Goal: Check status: Check status

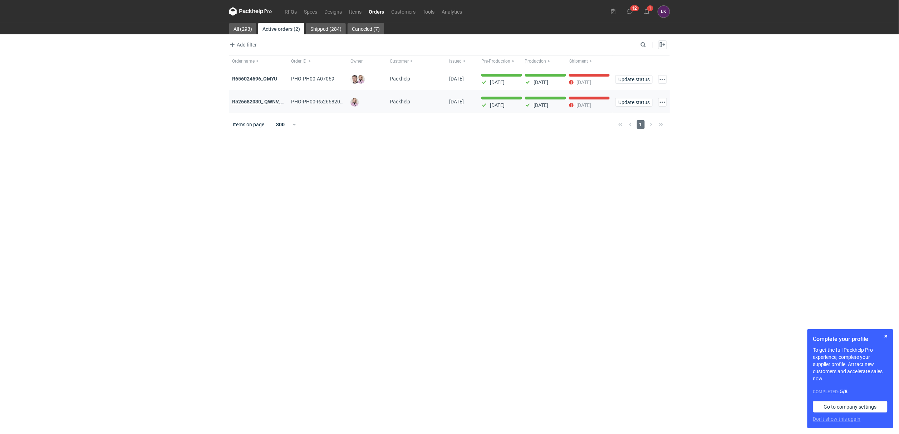
click at [240, 103] on strong "R526682030_ QWNV, XFWR, YNDN, XXTG, GBZB, CWJH" at bounding box center [294, 102] width 125 height 6
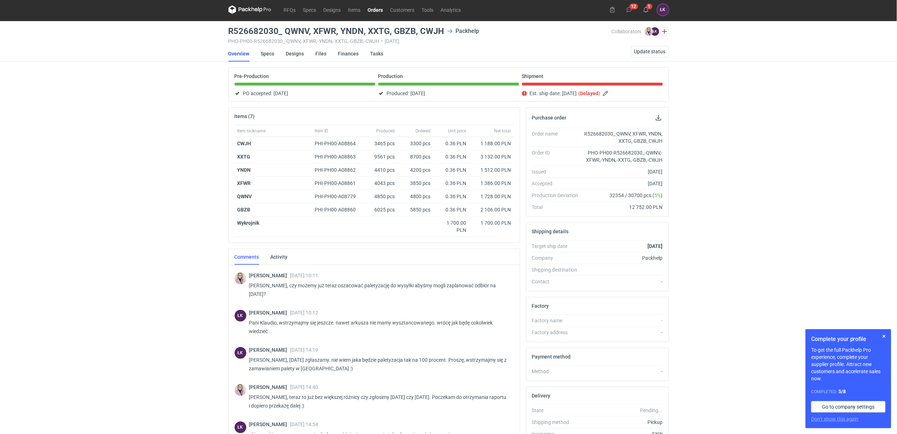
scroll to position [385, 0]
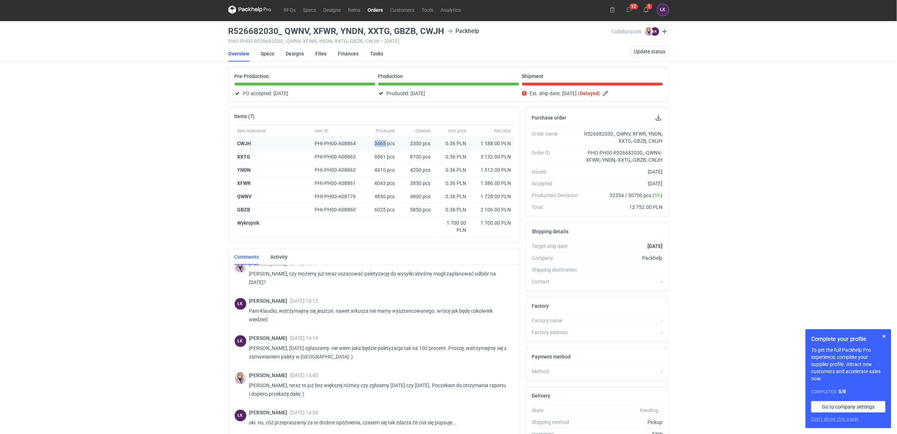
drag, startPoint x: 386, startPoint y: 143, endPoint x: 374, endPoint y: 143, distance: 11.4
click at [374, 143] on div "3465 pcs" at bounding box center [382, 143] width 32 height 13
copy div "3465"
drag, startPoint x: 385, startPoint y: 156, endPoint x: 370, endPoint y: 156, distance: 15.0
click at [370, 156] on div "9561 pcs" at bounding box center [382, 156] width 32 height 13
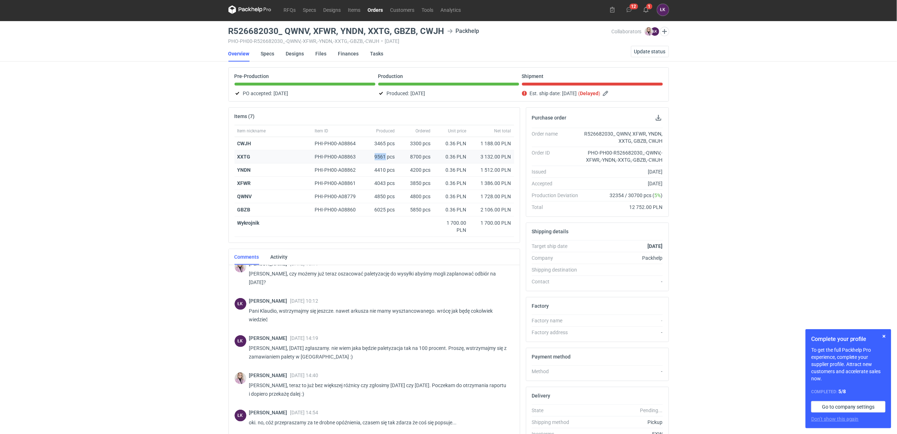
copy div "9561"
drag, startPoint x: 386, startPoint y: 168, endPoint x: 373, endPoint y: 168, distance: 12.2
click at [373, 168] on div "4410 pcs" at bounding box center [382, 169] width 32 height 13
copy div "4410"
drag, startPoint x: 385, startPoint y: 184, endPoint x: 373, endPoint y: 184, distance: 12.2
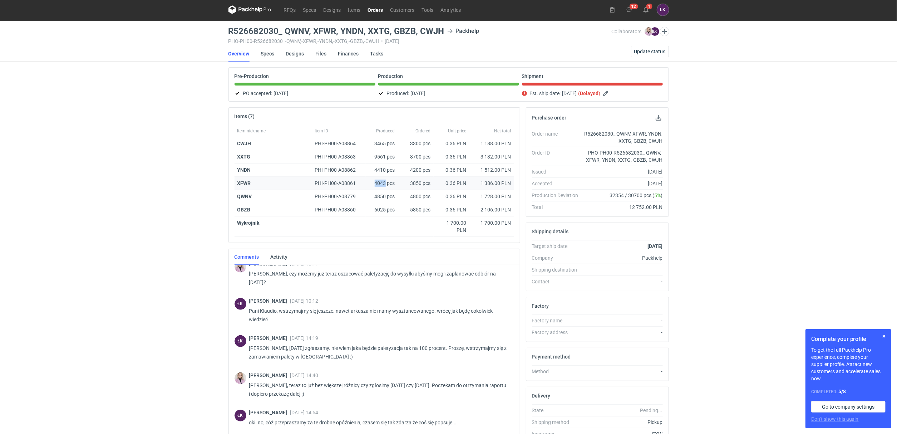
click at [373, 184] on div "4043 pcs" at bounding box center [382, 183] width 32 height 13
copy div "4043"
drag, startPoint x: 385, startPoint y: 194, endPoint x: 375, endPoint y: 194, distance: 10.0
click at [375, 194] on div "4850 pcs" at bounding box center [382, 196] width 32 height 13
copy div "4850"
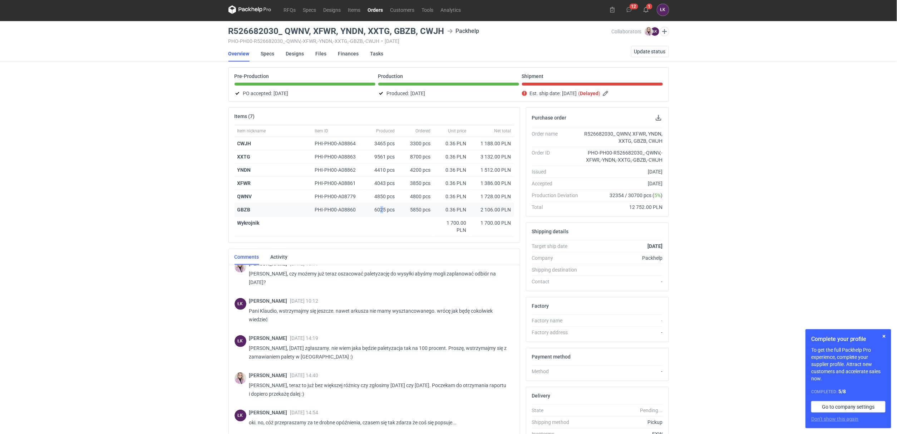
click at [381, 208] on div "6025 pcs" at bounding box center [382, 209] width 32 height 13
drag, startPoint x: 374, startPoint y: 209, endPoint x: 385, endPoint y: 211, distance: 10.4
click at [385, 211] on div "6025 pcs" at bounding box center [382, 209] width 32 height 13
copy div "6025"
click at [380, 8] on link "Orders" at bounding box center [375, 9] width 23 height 9
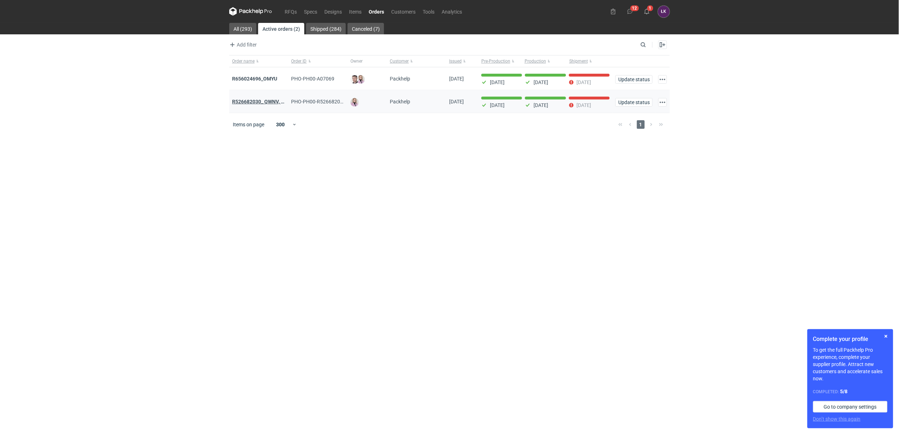
click at [249, 102] on strong "R526682030_ QWNV, XFWR, YNDN, XXTG, GBZB, CWJH" at bounding box center [294, 102] width 125 height 6
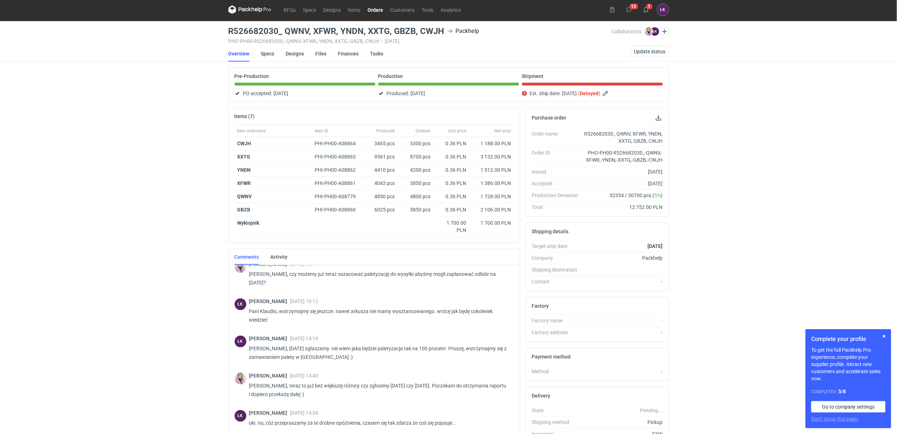
scroll to position [385, 0]
click at [379, 9] on link "Orders" at bounding box center [375, 9] width 23 height 9
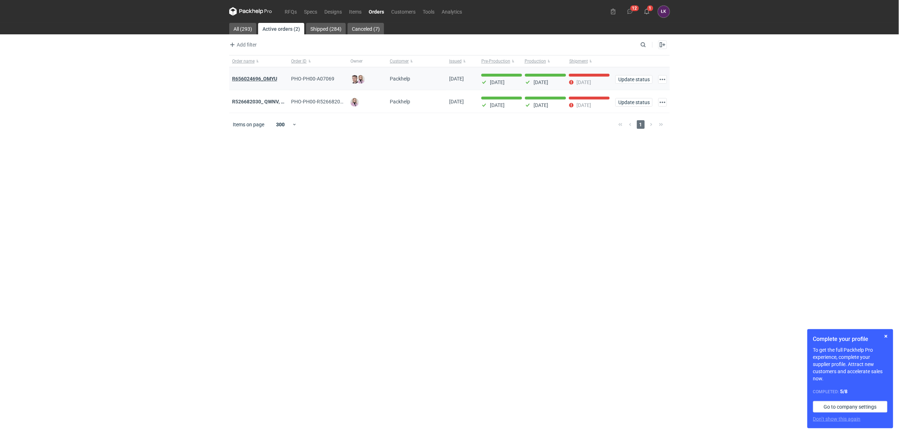
click at [271, 78] on strong "R656024696_OMYU" at bounding box center [254, 79] width 45 height 6
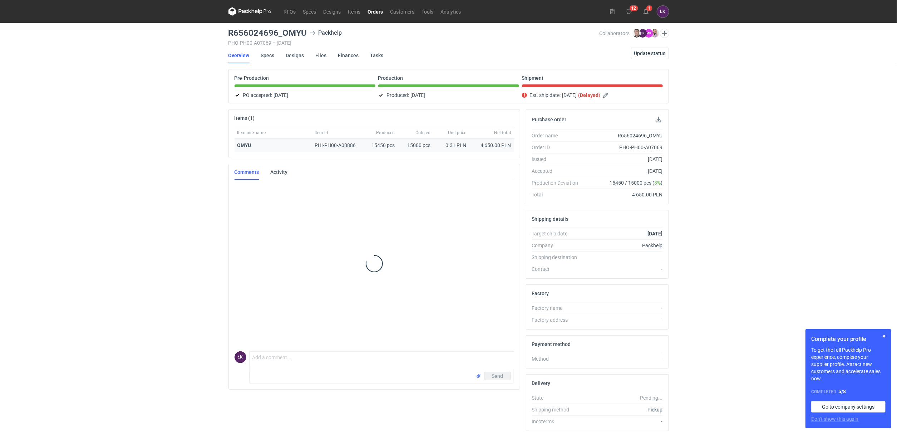
scroll to position [13, 0]
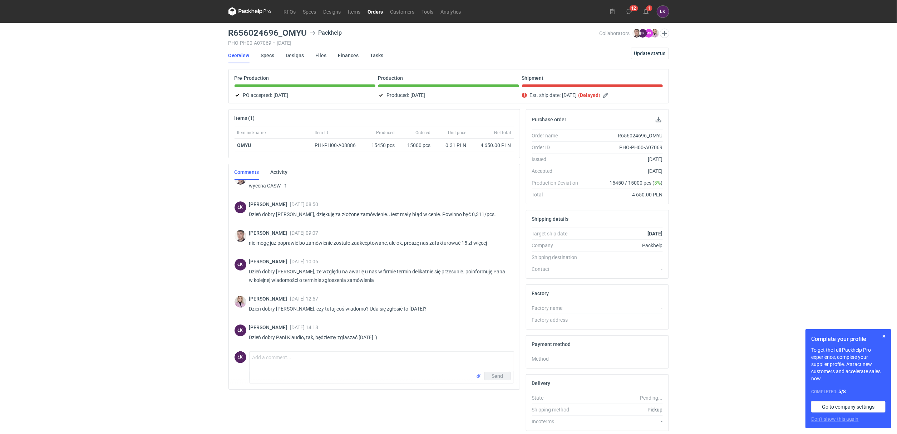
click at [372, 12] on link "Orders" at bounding box center [375, 11] width 23 height 9
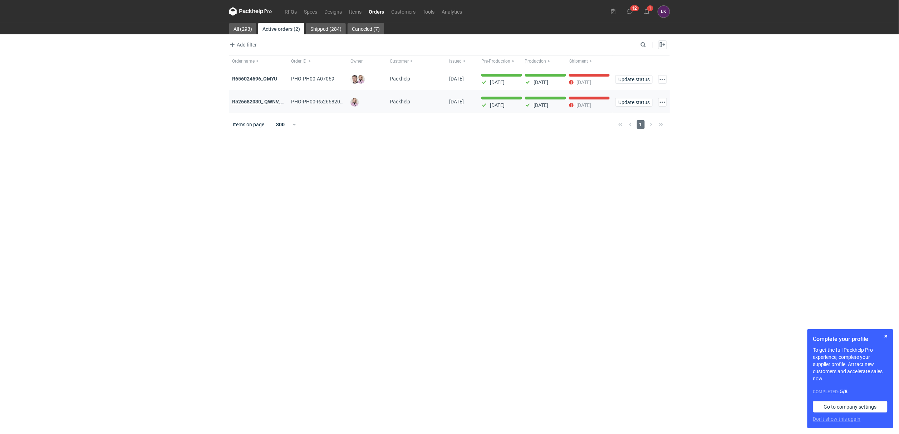
click at [261, 102] on strong "R526682030_ QWNV, XFWR, YNDN, XXTG, GBZB, CWJH" at bounding box center [294, 102] width 125 height 6
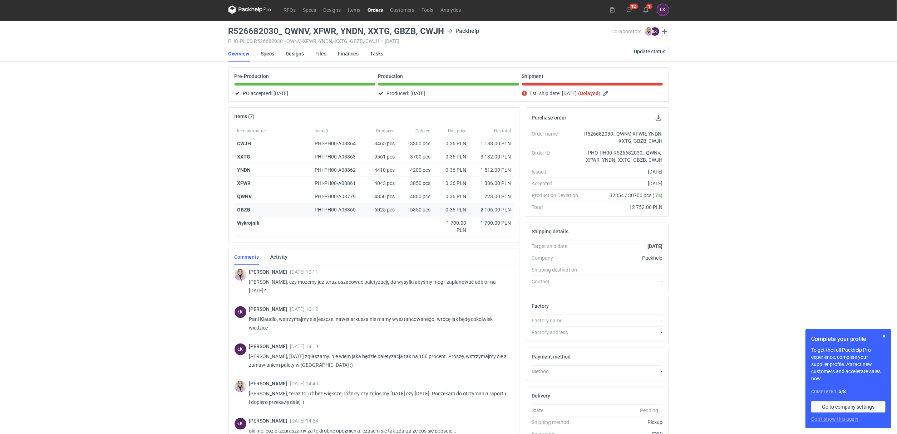
scroll to position [385, 0]
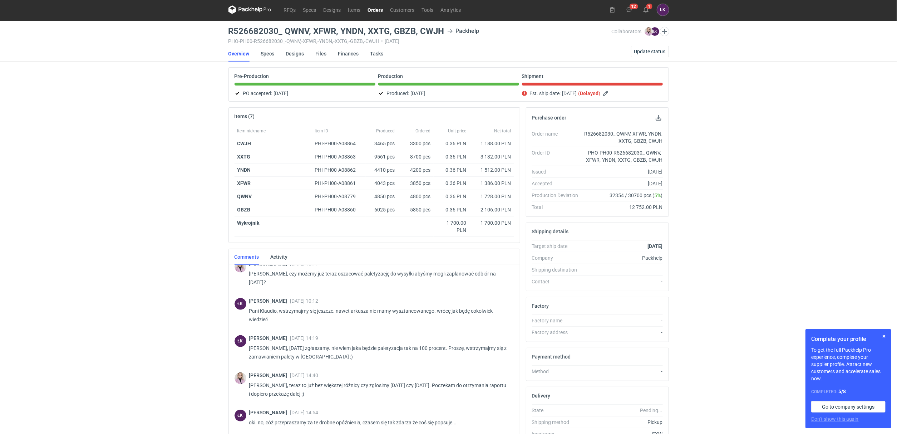
click at [83, 215] on div "RFQs Specs Designs Items Orders Customers Tools Analytics 12 1 ŁK [PERSON_NAME]…" at bounding box center [448, 215] width 897 height 434
